Goal: Task Accomplishment & Management: Manage account settings

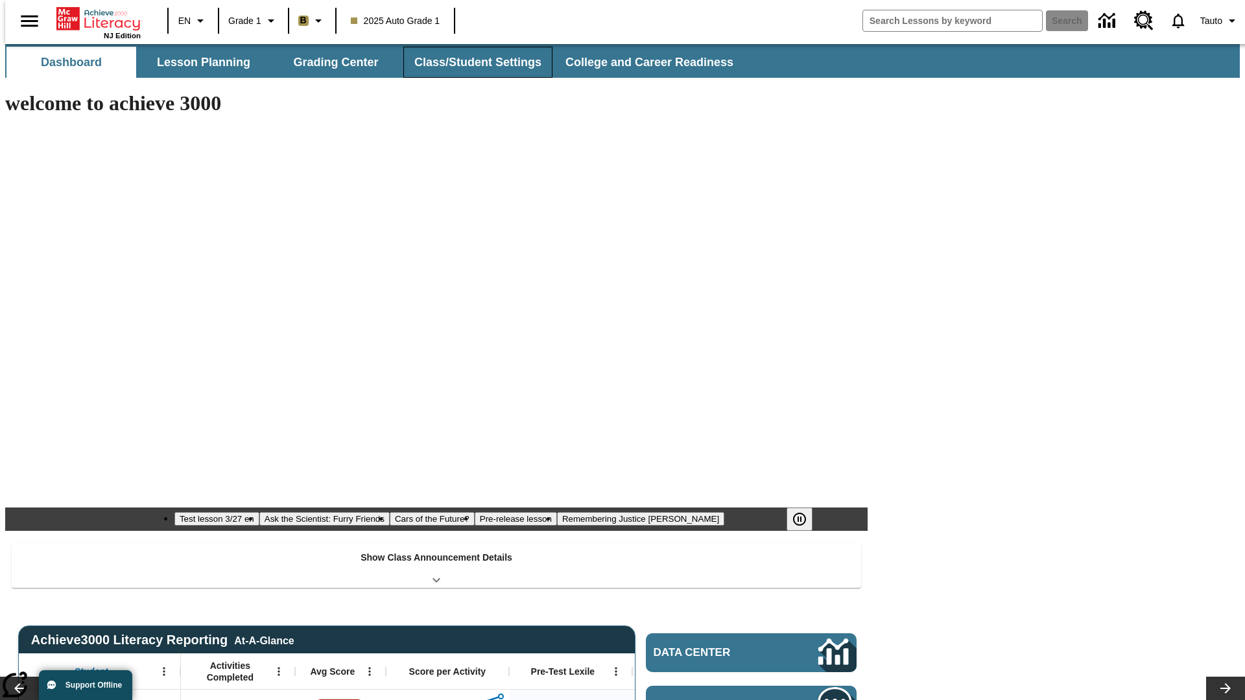
click at [471, 62] on button "Class/Student Settings" at bounding box center [477, 62] width 149 height 31
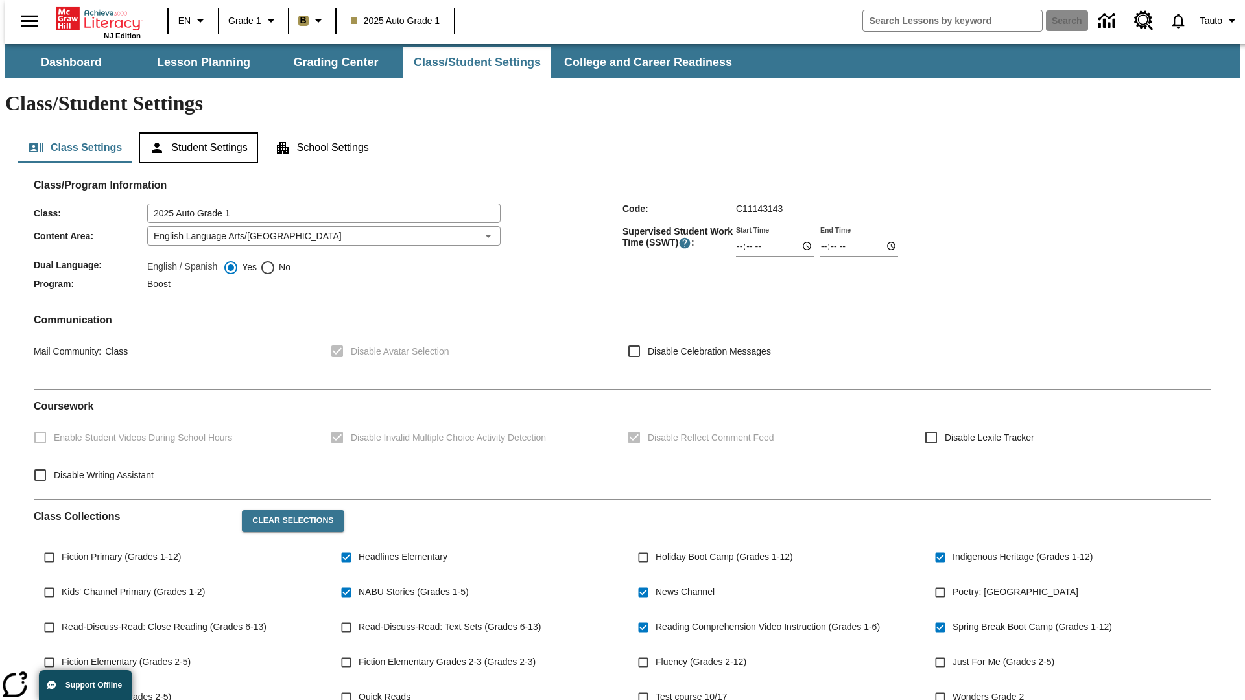
click at [195, 132] on button "Student Settings" at bounding box center [198, 147] width 119 height 31
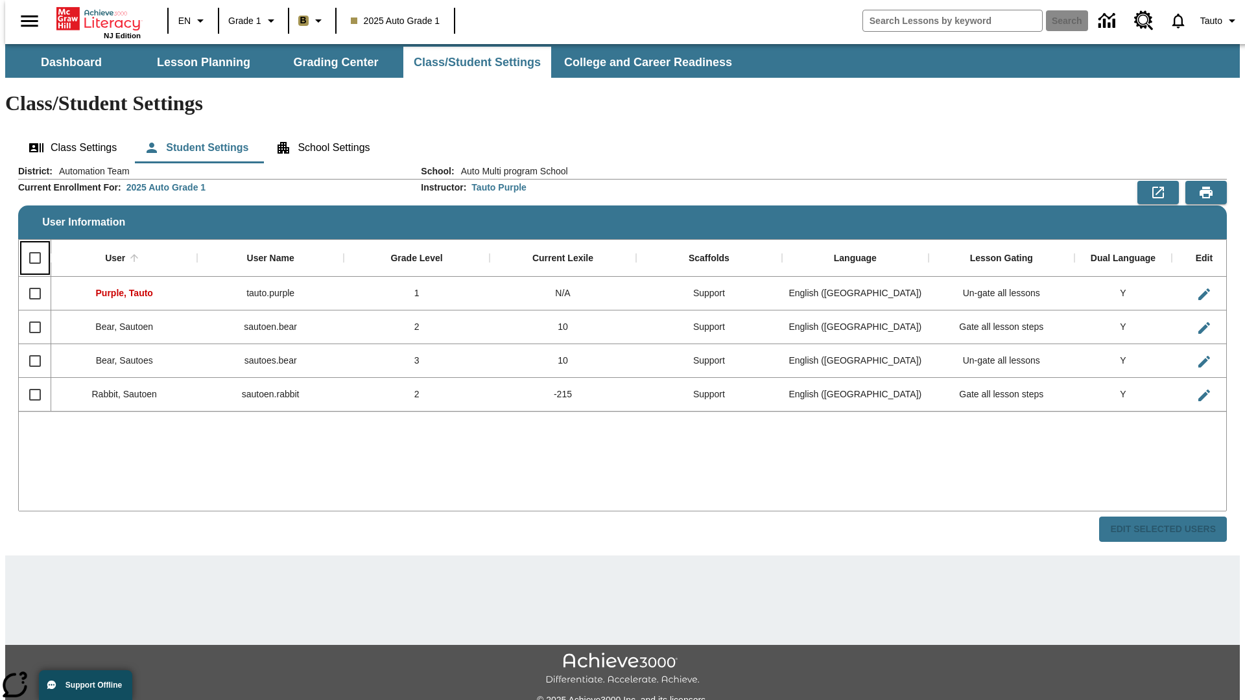
click at [29, 244] on input "Select all rows" at bounding box center [34, 257] width 27 height 27
checkbox input "true"
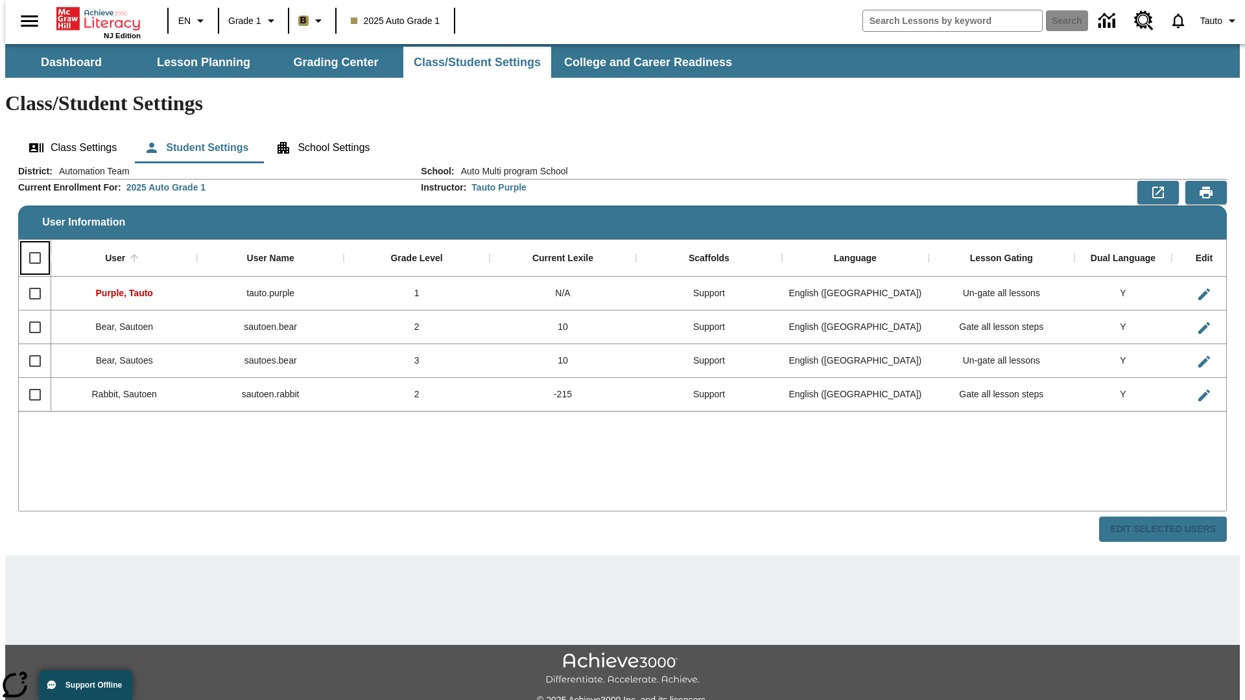
checkbox input "true"
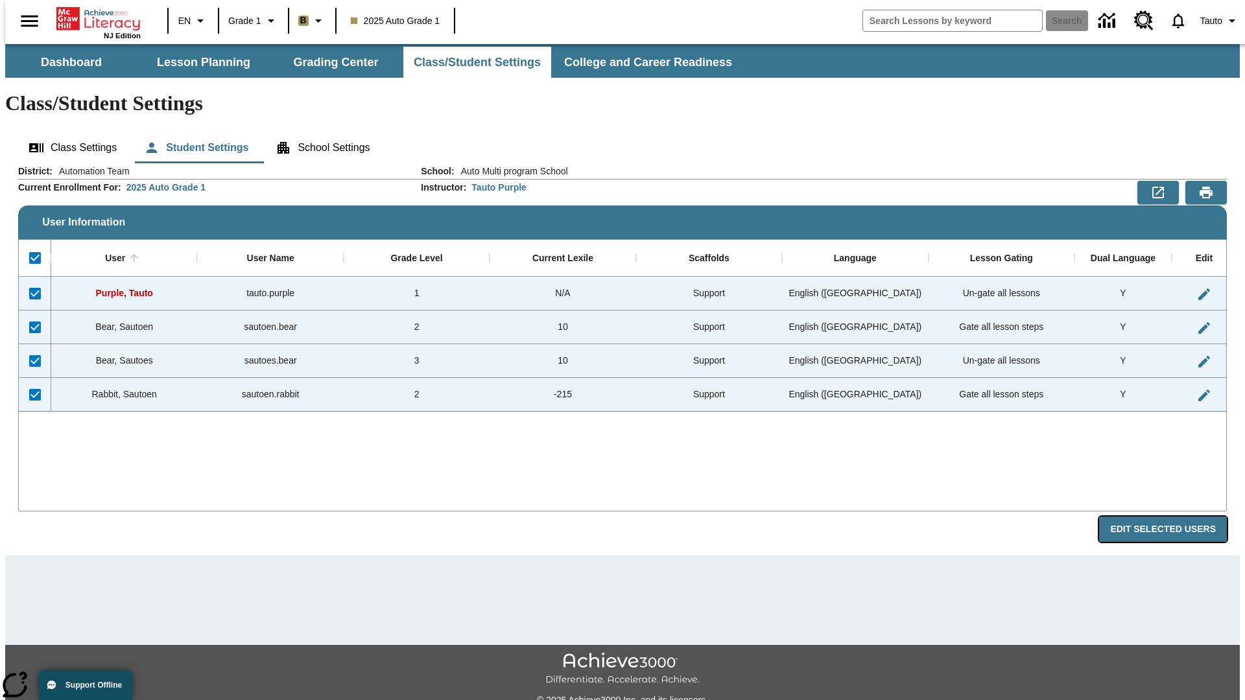
click at [1173, 517] on button "Edit Selected Users" at bounding box center [1163, 529] width 128 height 25
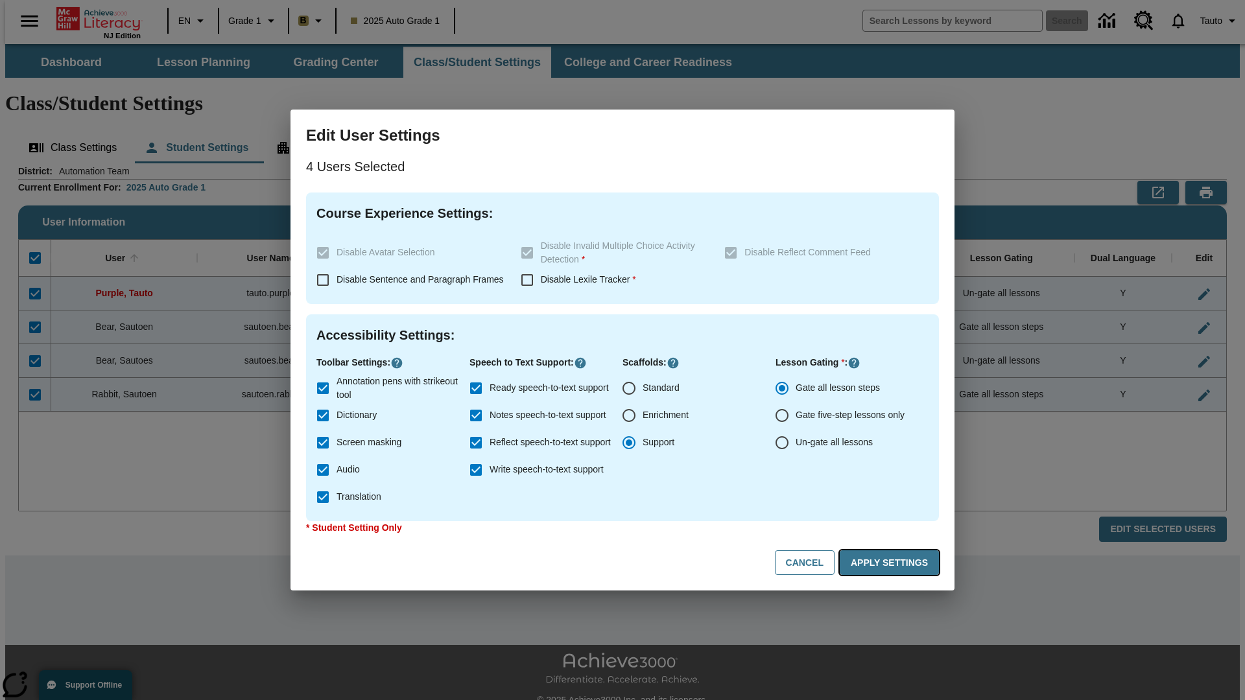
click at [892, 563] on button "Apply Settings" at bounding box center [889, 563] width 99 height 25
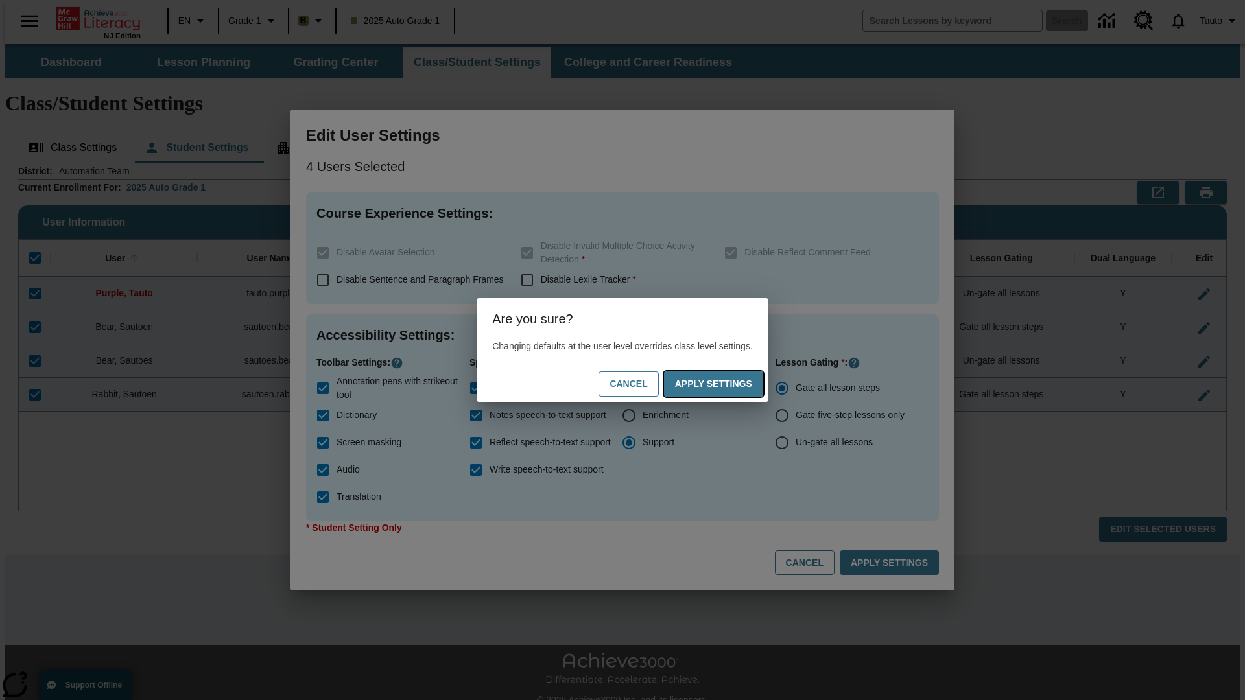
click at [726, 384] on button "Apply Settings" at bounding box center [713, 384] width 99 height 25
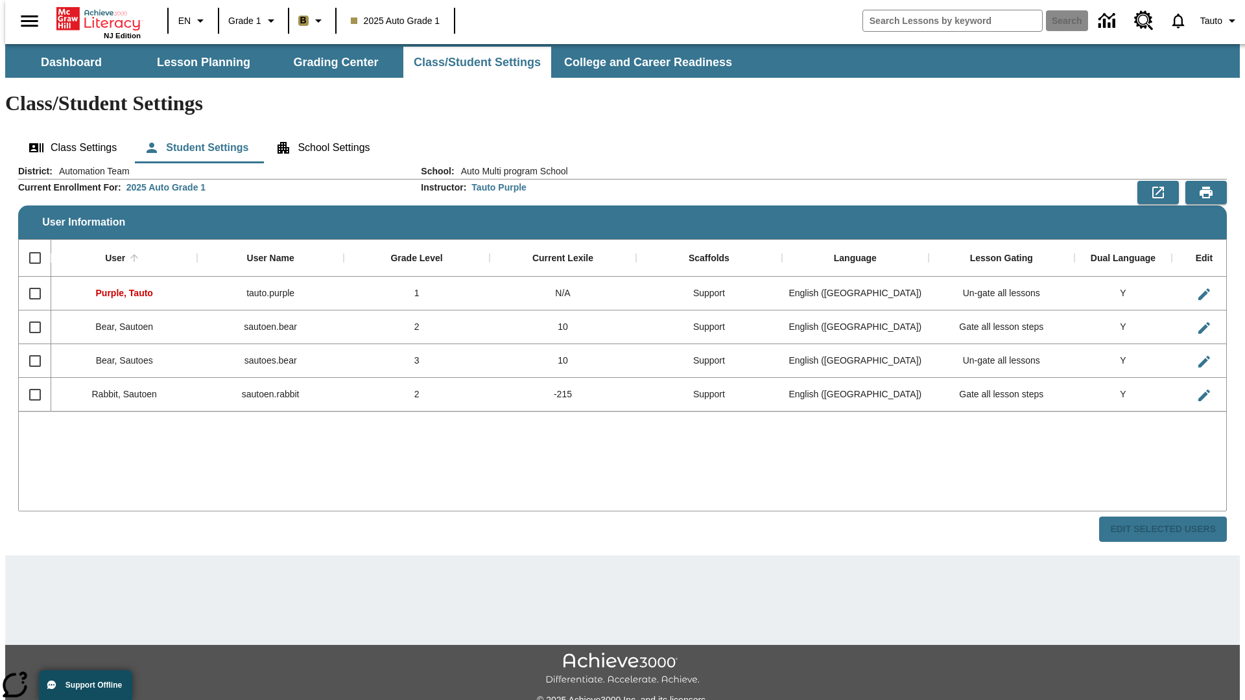
checkbox input "false"
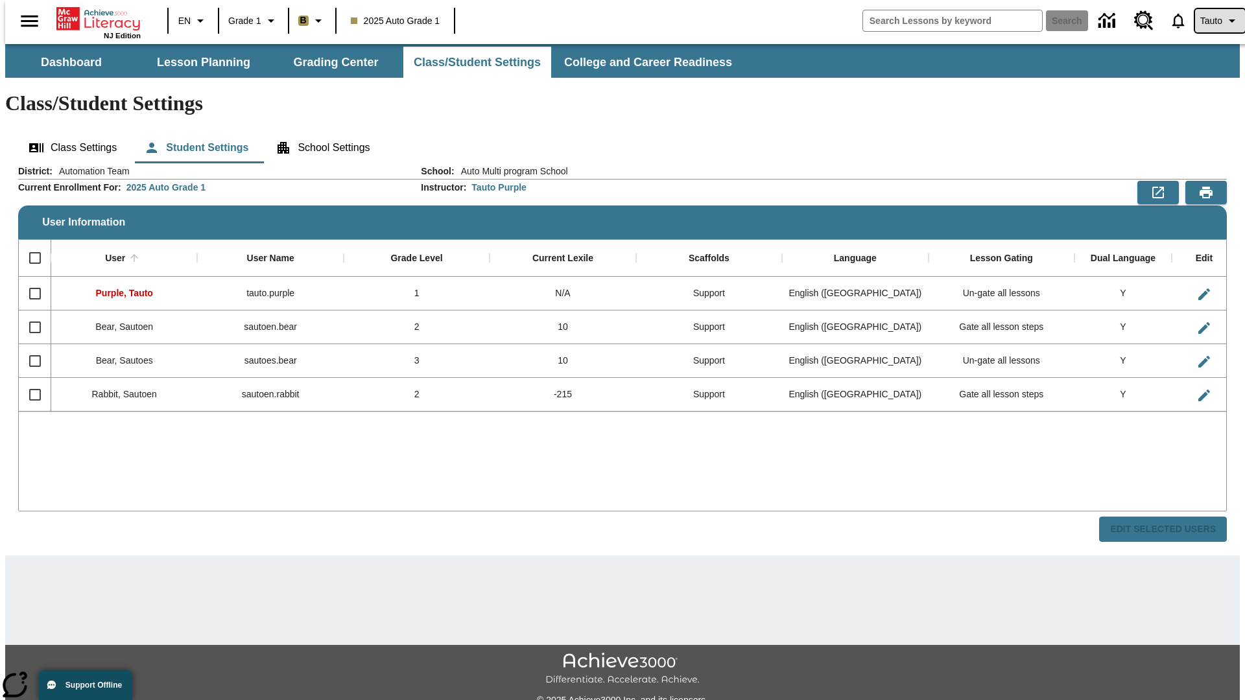
click at [1213, 21] on span "Tauto" at bounding box center [1211, 21] width 22 height 14
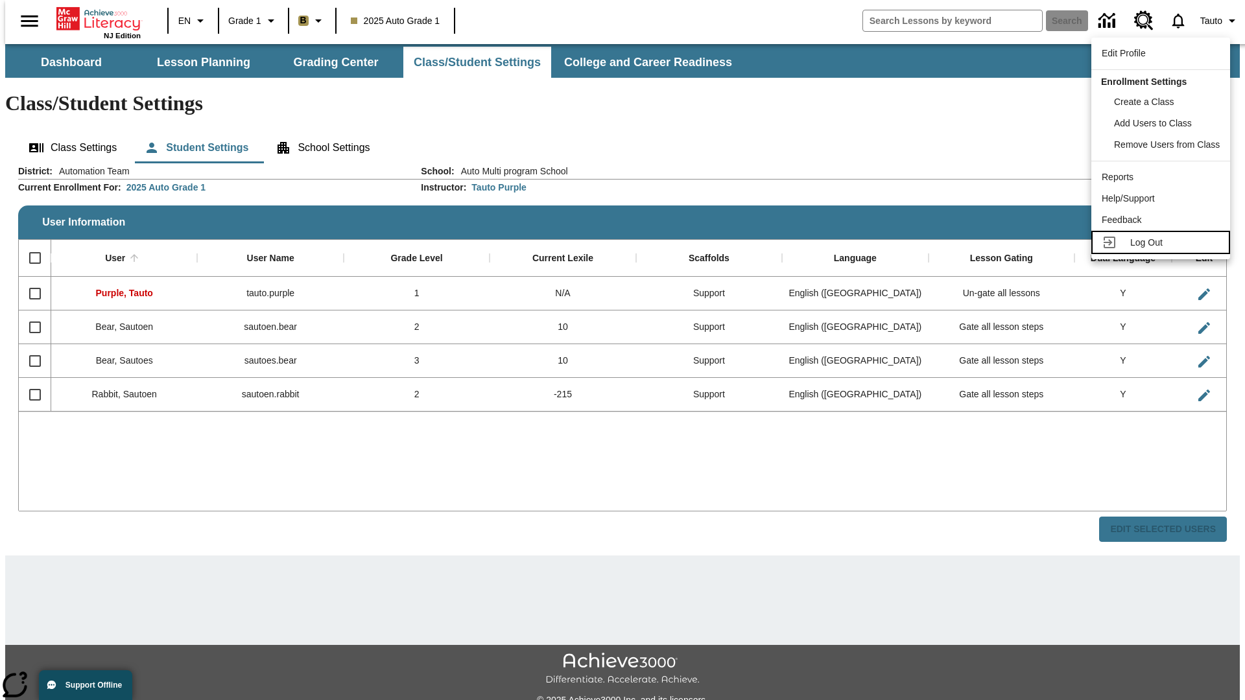
click at [1163, 243] on span "Log Out" at bounding box center [1146, 242] width 32 height 10
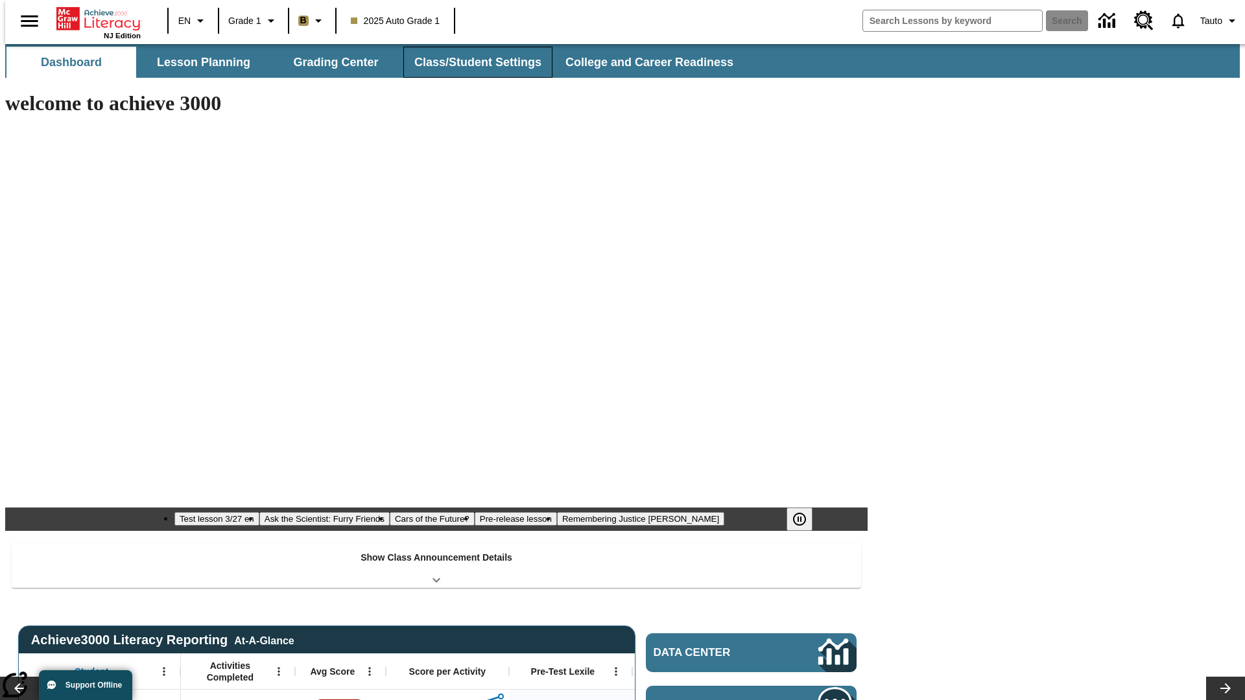
click at [471, 62] on button "Class/Student Settings" at bounding box center [477, 62] width 149 height 31
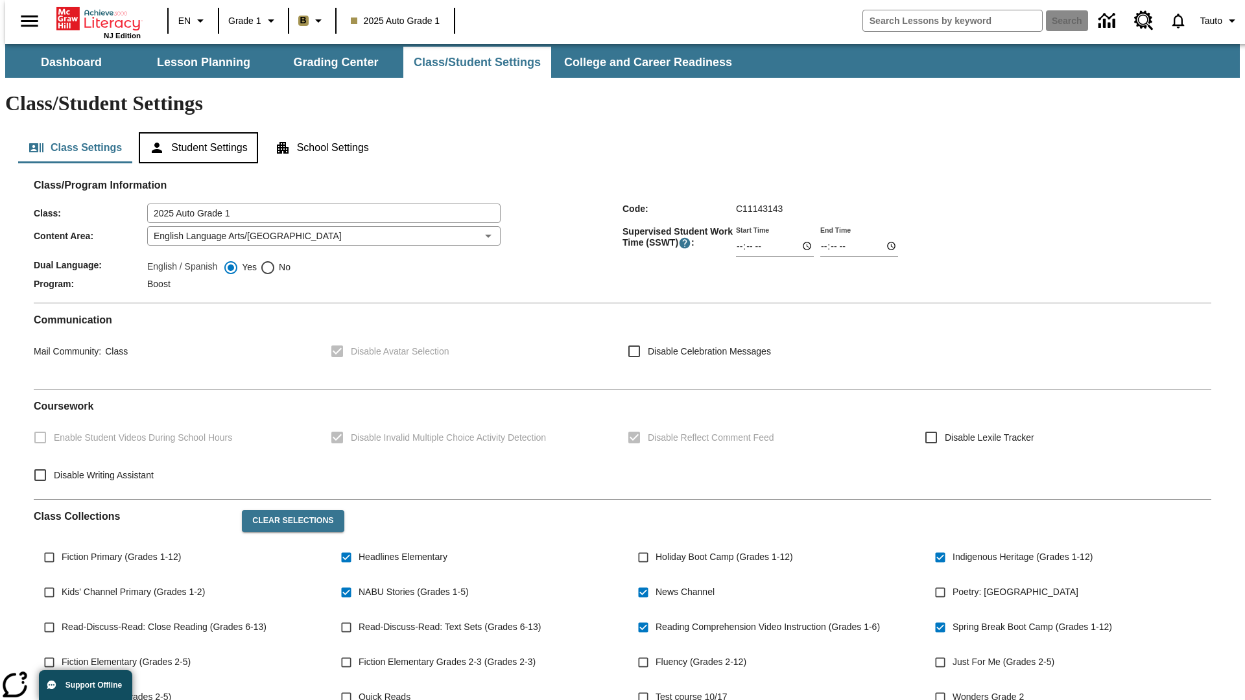
click at [195, 132] on button "Student Settings" at bounding box center [198, 147] width 119 height 31
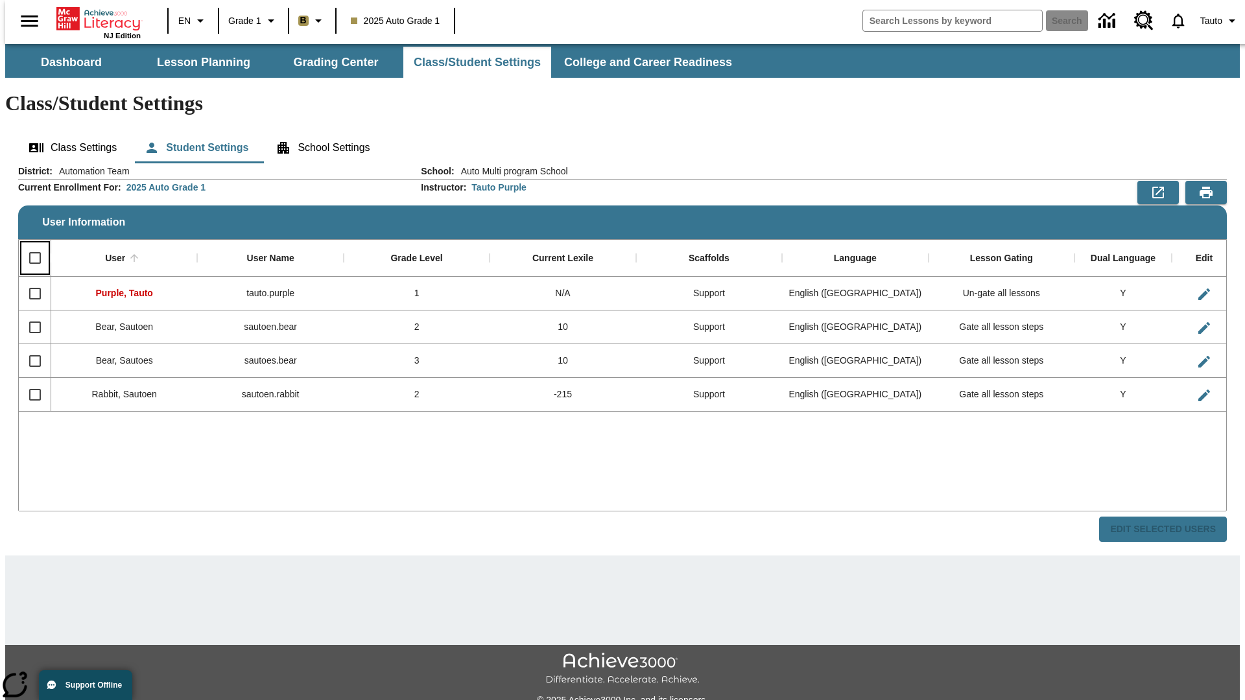
click at [29, 244] on input "Select all rows" at bounding box center [34, 257] width 27 height 27
checkbox input "true"
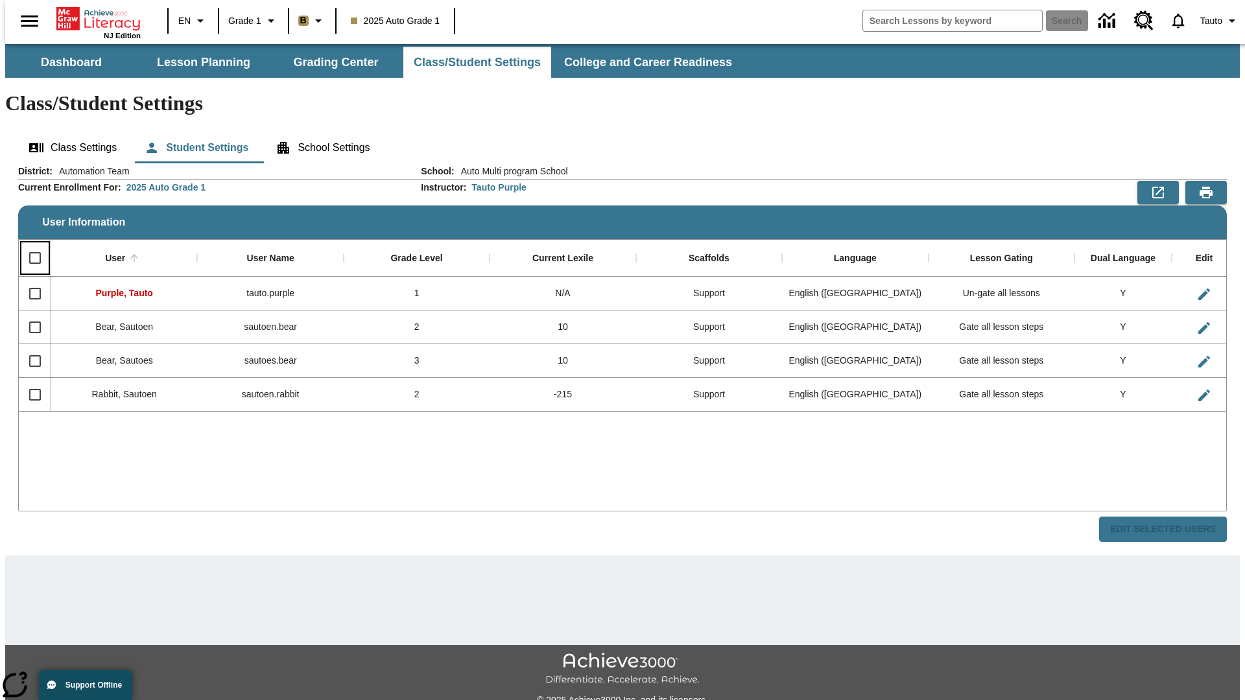
checkbox input "true"
